Goal: Information Seeking & Learning: Learn about a topic

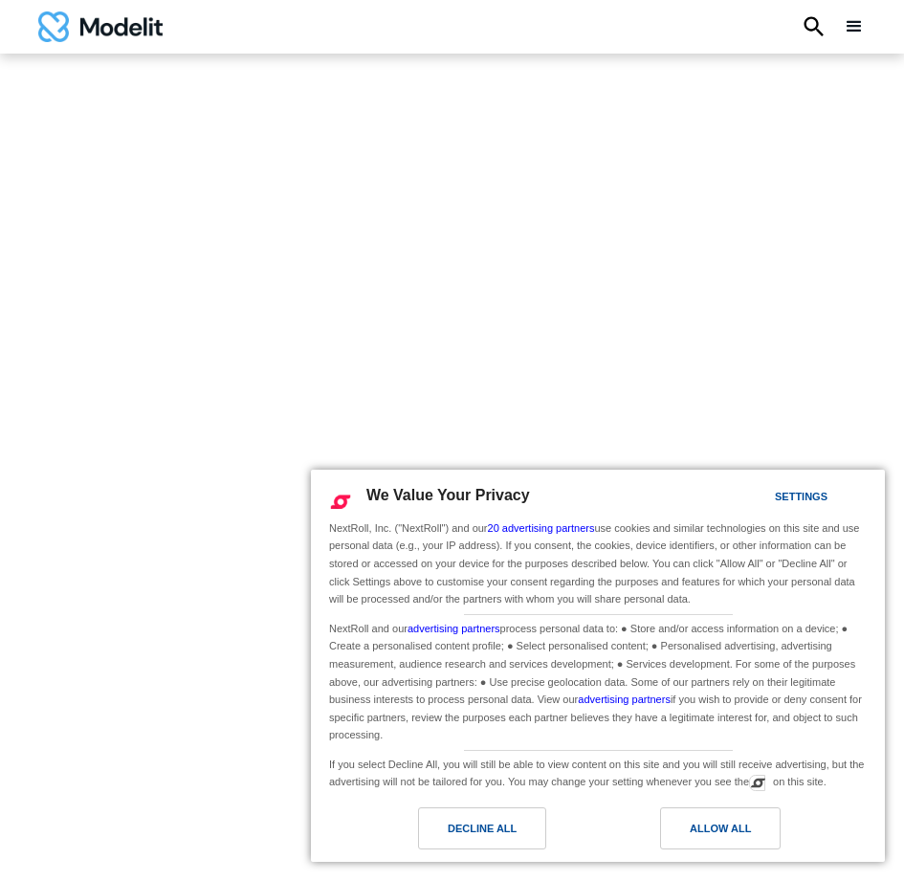
type input "**********"
type input "********"
type input "**********"
